Goal: Task Accomplishment & Management: Complete application form

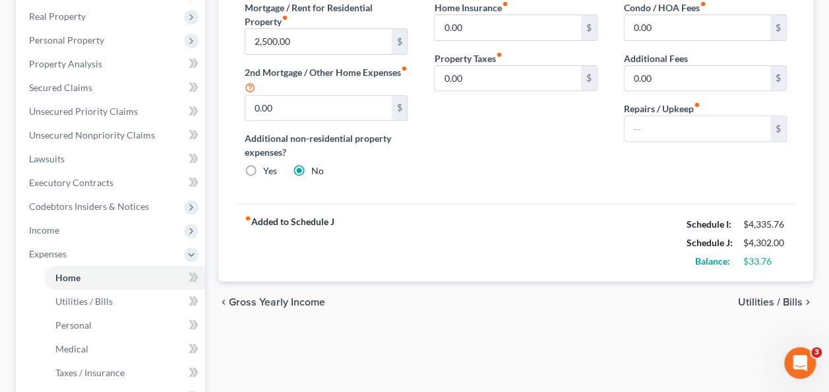
scroll to position [138, 0]
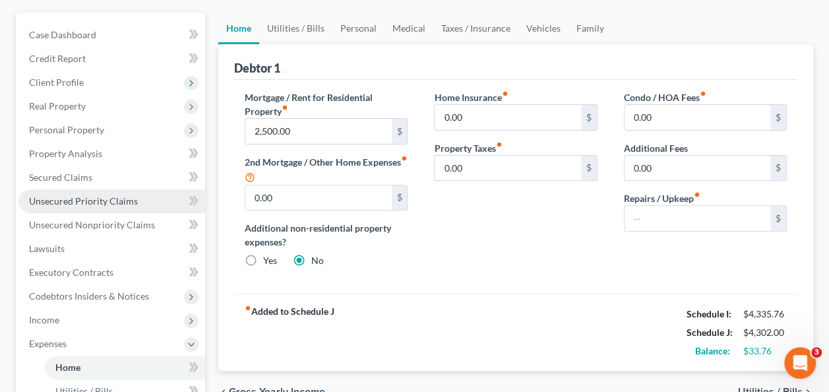
click at [76, 196] on span "Unsecured Priority Claims" at bounding box center [83, 200] width 109 height 11
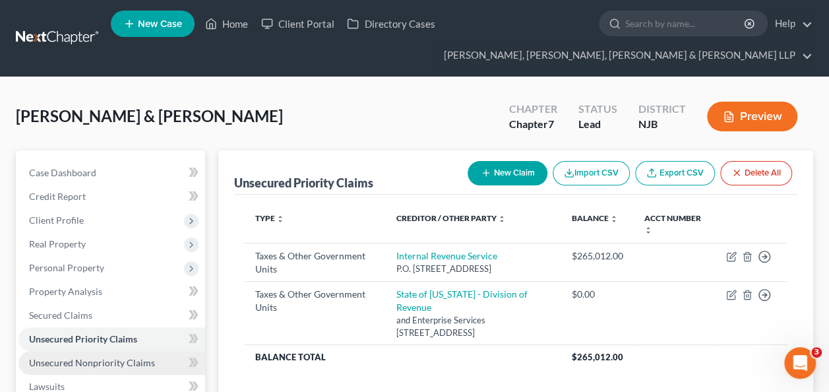
click at [73, 359] on span "Unsecured Nonpriority Claims" at bounding box center [92, 362] width 126 height 11
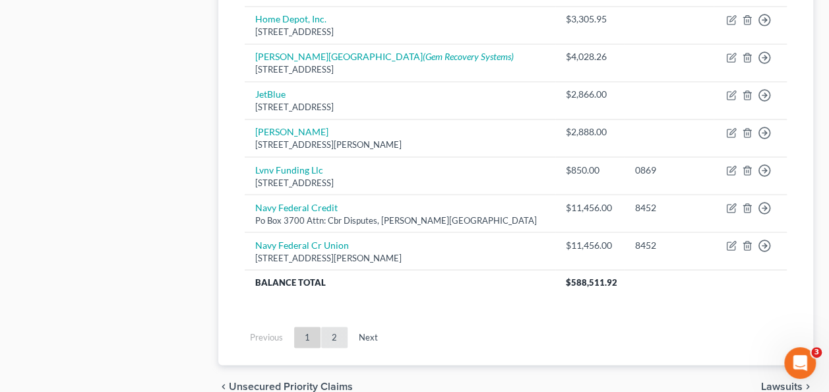
click at [335, 335] on link "2" at bounding box center [334, 337] width 26 height 21
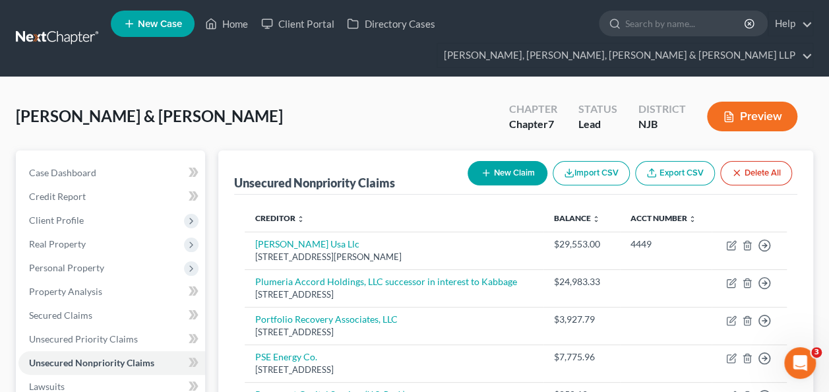
click at [496, 169] on button "New Claim" at bounding box center [508, 173] width 80 height 24
select select "2"
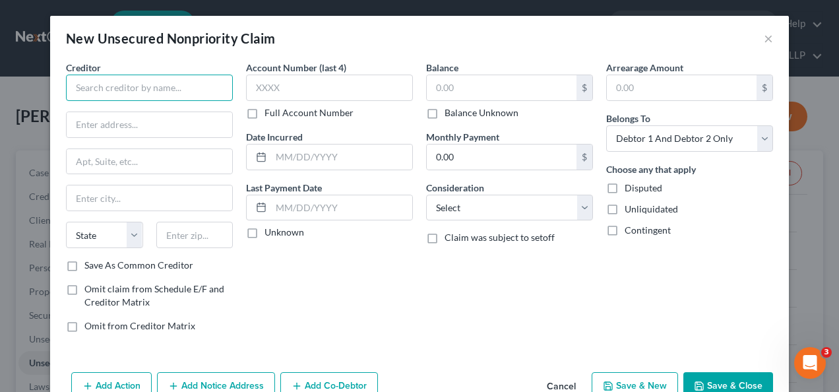
click at [179, 84] on input "text" at bounding box center [149, 88] width 167 height 26
click at [119, 92] on input "text" at bounding box center [149, 88] width 167 height 26
type input "[PERSON_NAME] Services"
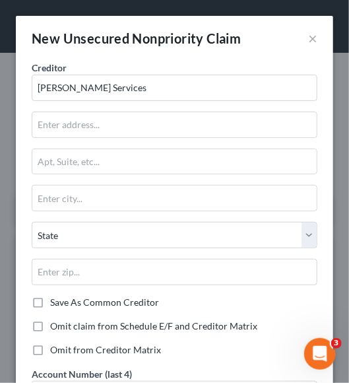
click at [158, 247] on div "State [US_STATE] AK AR AZ CA CO CT DE DC [GEOGRAPHIC_DATA] [GEOGRAPHIC_DATA] GU…" at bounding box center [174, 259] width 299 height 74
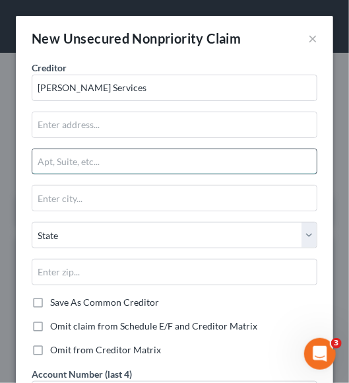
click at [175, 163] on input "text" at bounding box center [174, 161] width 284 height 25
